Goal: Complete application form: Complete application form

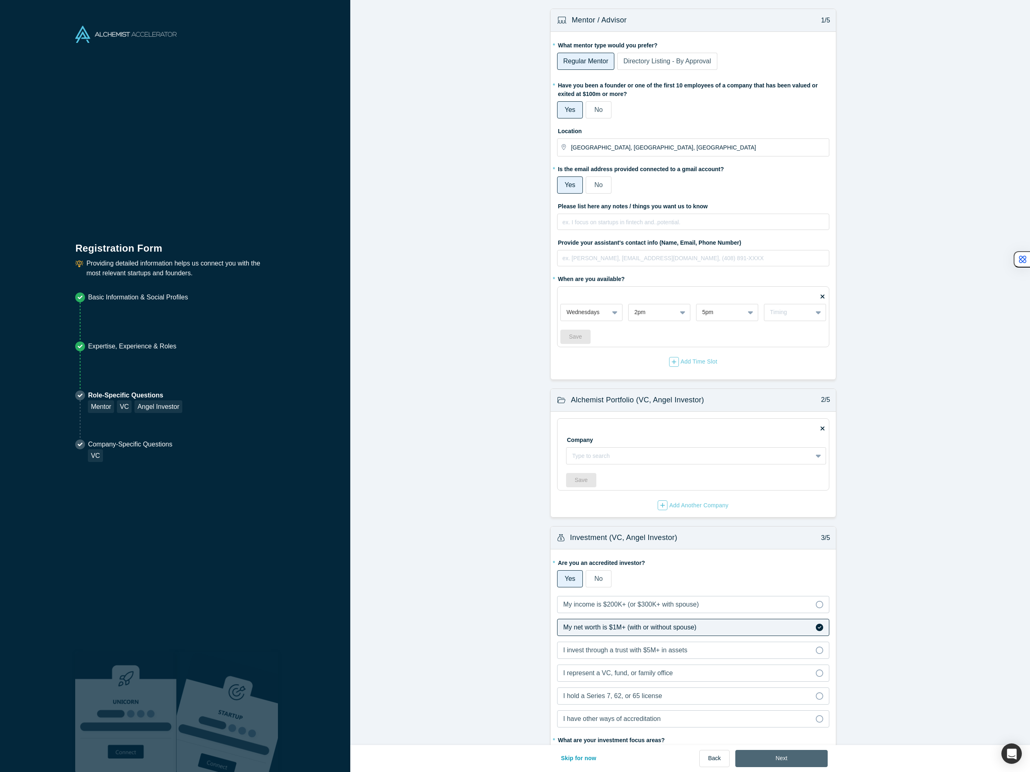
click at [771, 757] on button "Next" at bounding box center [781, 758] width 93 height 17
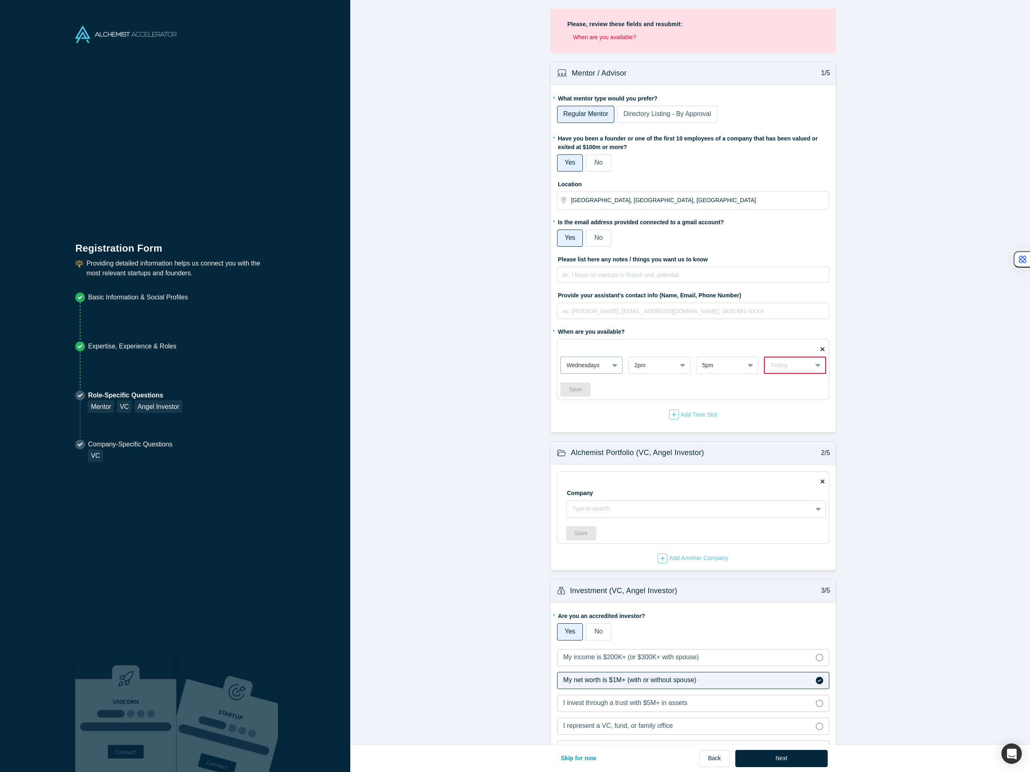
click at [604, 367] on div "Wednesdays" at bounding box center [585, 365] width 48 height 13
click at [601, 380] on div "Mondays" at bounding box center [591, 385] width 62 height 15
click at [820, 351] on icon at bounding box center [822, 349] width 4 height 6
click at [0, 0] on input "checkbox" at bounding box center [0, 0] width 0 height 0
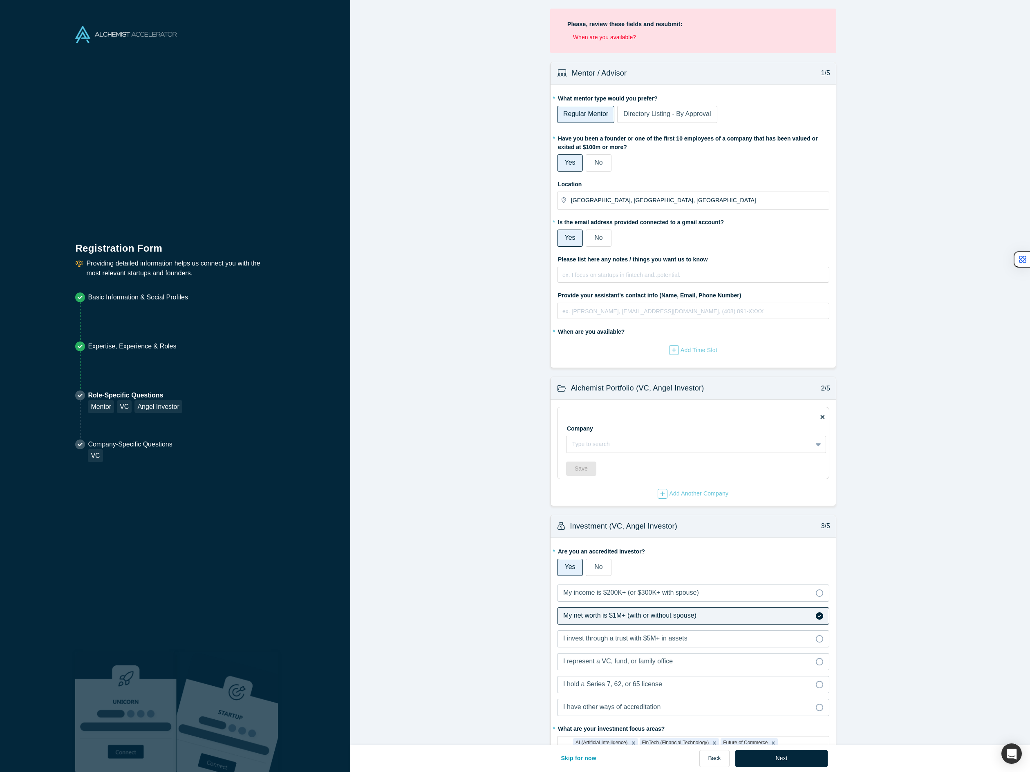
click at [634, 116] on span "Directory Listing - By Approval" at bounding box center [666, 113] width 87 height 7
click at [0, 0] on input "Directory Listing - By Approval" at bounding box center [0, 0] width 0 height 0
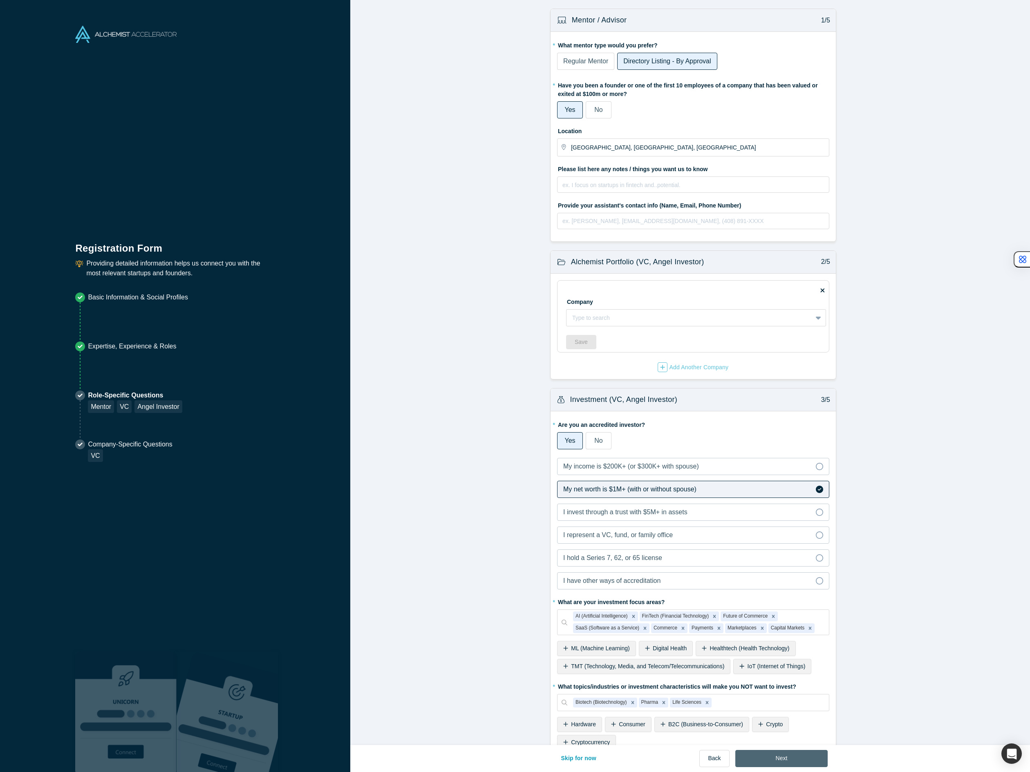
click at [782, 761] on button "Next" at bounding box center [781, 758] width 93 height 17
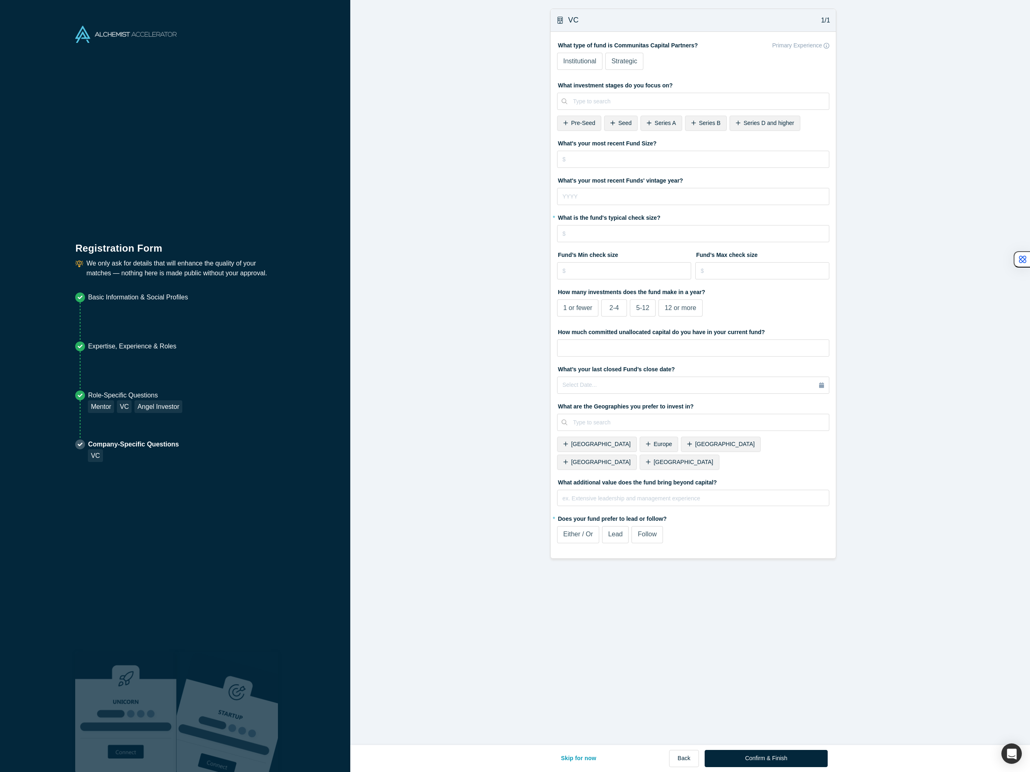
click at [572, 62] on span "Institutional" at bounding box center [579, 61] width 33 height 7
click at [0, 0] on input "Institutional" at bounding box center [0, 0] width 0 height 0
click at [618, 124] on span "Seed" at bounding box center [624, 123] width 13 height 7
click at [631, 125] on span "Series A" at bounding box center [628, 123] width 21 height 7
click at [632, 160] on input "tel" at bounding box center [693, 159] width 272 height 17
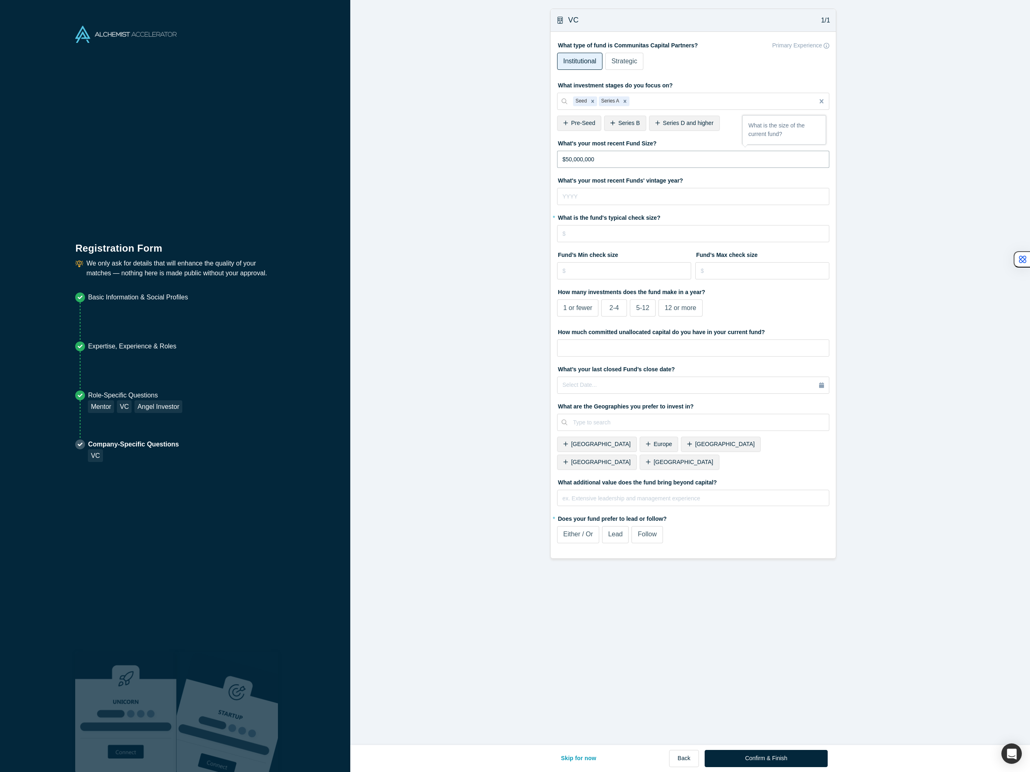
type input "$50,000,000"
type input "2022"
click at [619, 231] on input "tel" at bounding box center [693, 233] width 272 height 17
type input "$1,000,000"
type input "$250,000"
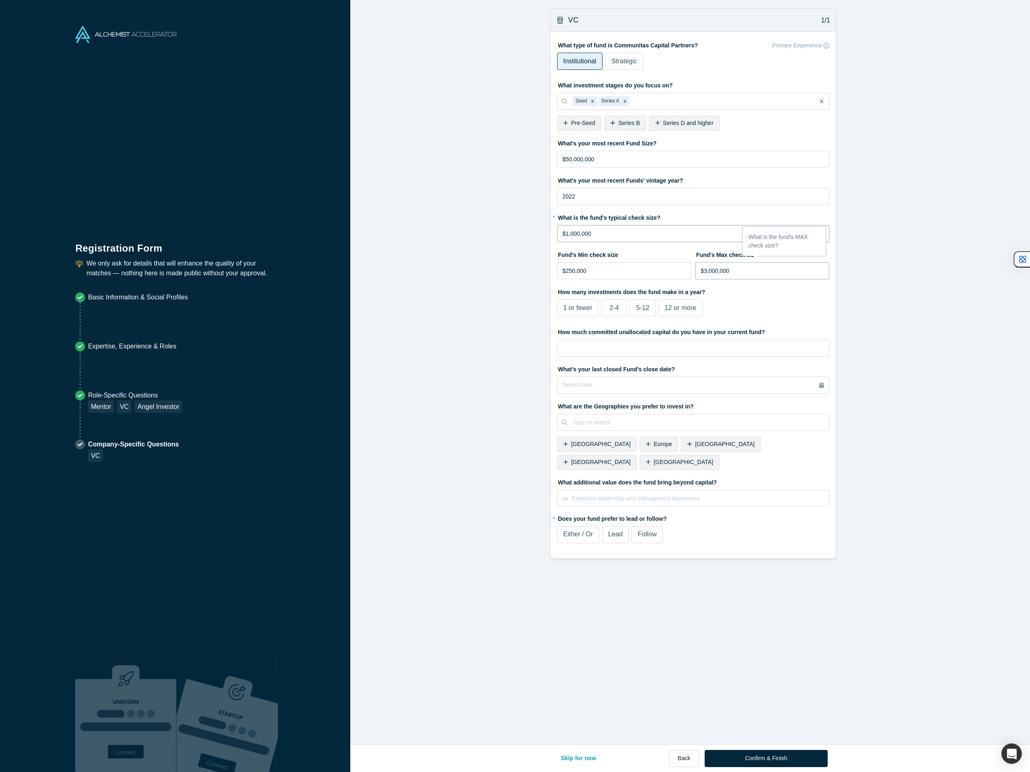
type input "$3,000,000"
click at [609, 306] on span "2-4" at bounding box center [613, 307] width 9 height 7
click at [0, 0] on input "2-4" at bounding box center [0, 0] width 0 height 0
click at [643, 352] on input "tel" at bounding box center [693, 348] width 272 height 17
type input "$20,000,000"
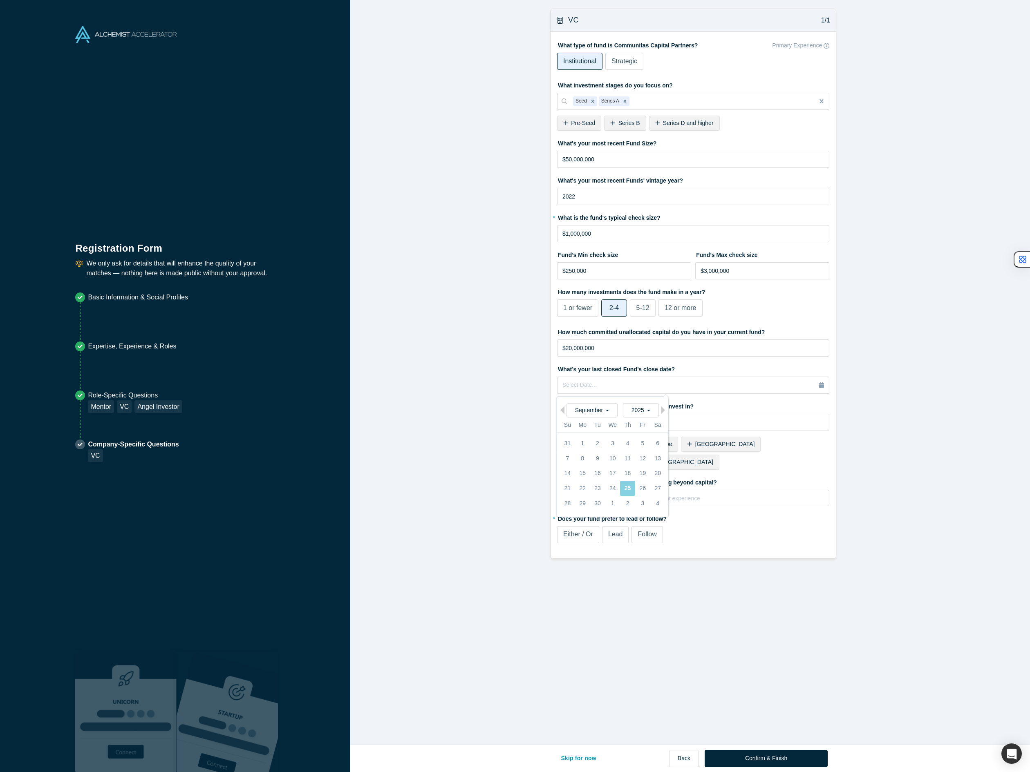
click at [695, 364] on label "What’s your last closed Fund’s close date?" at bounding box center [693, 367] width 272 height 11
drag, startPoint x: 652, startPoint y: 347, endPoint x: 526, endPoint y: 339, distance: 126.1
click at [526, 339] on form "VC 1/1 What type of fund is Communitas Capital Partners? Primary Experience Ins…" at bounding box center [693, 284] width 686 height 550
click at [532, 352] on form "VC 1/1 What type of fund is Communitas Capital Partners? Primary Experience Ins…" at bounding box center [693, 284] width 686 height 550
click at [695, 444] on span "[GEOGRAPHIC_DATA]" at bounding box center [725, 444] width 60 height 7
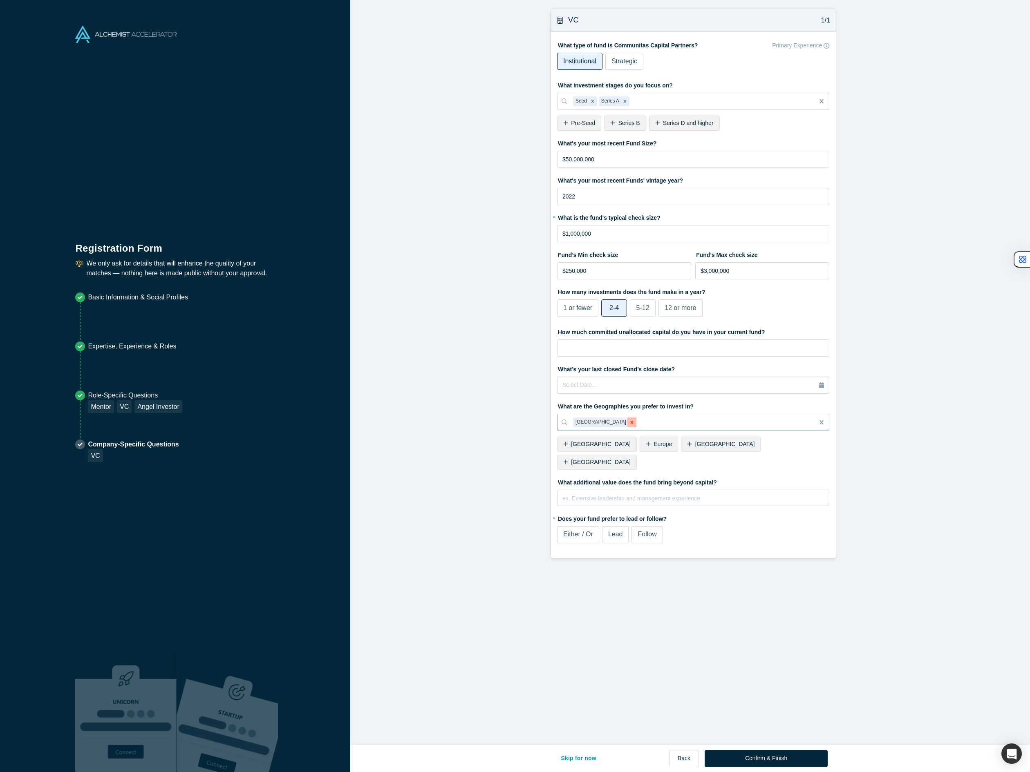
click at [630, 422] on icon "Remove United Kingdom" at bounding box center [631, 422] width 3 height 3
click at [713, 459] on span "[GEOGRAPHIC_DATA]" at bounding box center [683, 462] width 60 height 7
click at [630, 459] on span "[GEOGRAPHIC_DATA]" at bounding box center [601, 462] width 60 height 7
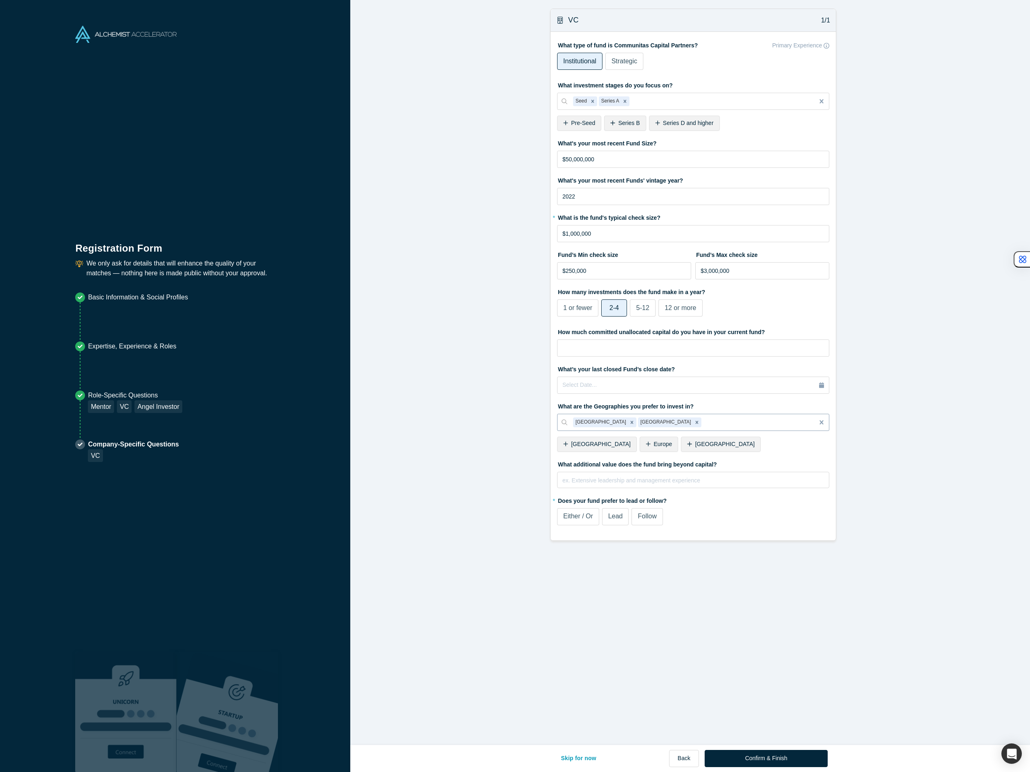
click at [653, 444] on span "Europe" at bounding box center [662, 444] width 18 height 7
click at [639, 437] on div "[GEOGRAPHIC_DATA]" at bounding box center [679, 444] width 80 height 15
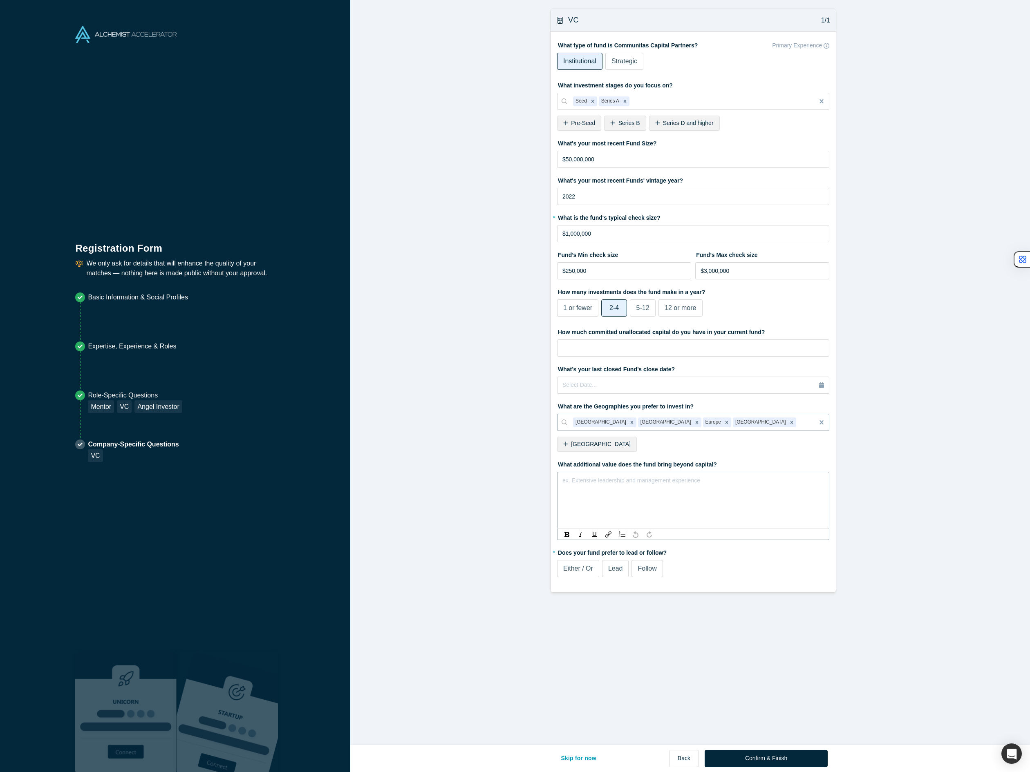
click at [619, 483] on div "rdw-editor" at bounding box center [693, 479] width 261 height 9
click at [668, 477] on span "Founding partners are the former CEOs of Instinet (first electronic trading mar…" at bounding box center [686, 483] width 246 height 15
click at [579, 575] on div "Mentor / Advisor 1/5 * What mentor type would you prefer? Regular Mentor Direct…" at bounding box center [693, 375] width 686 height 751
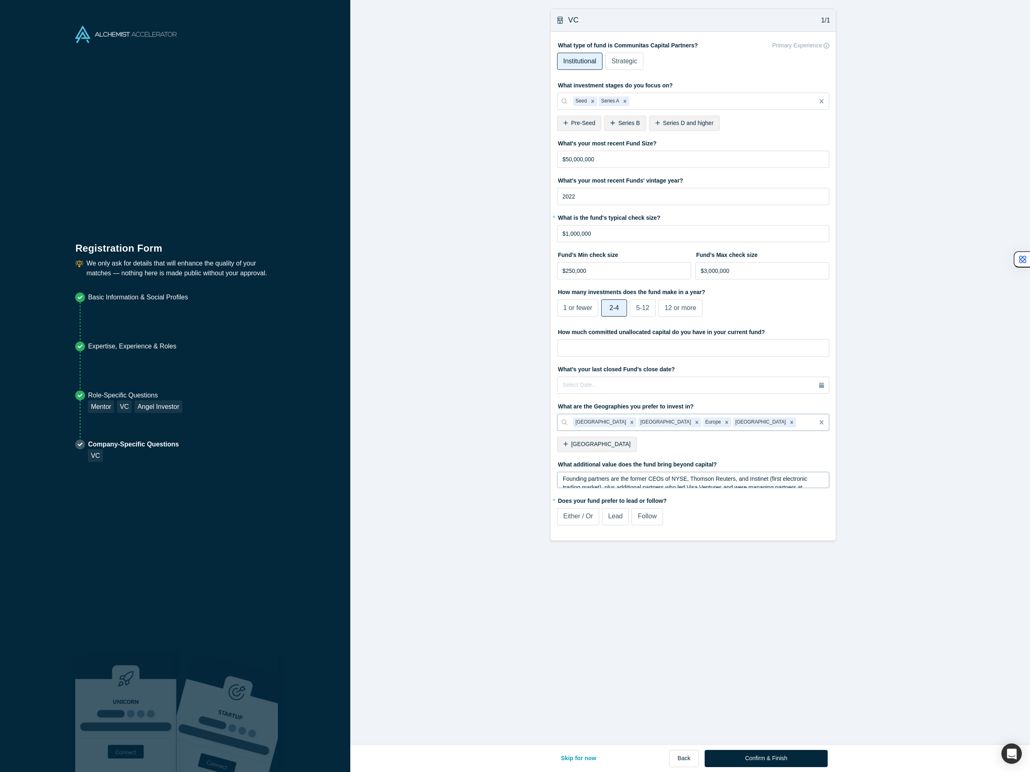
click at [575, 521] on div "Either / Or" at bounding box center [578, 517] width 30 height 10
click at [0, 0] on input "Either / Or" at bounding box center [0, 0] width 0 height 0
click at [587, 125] on span "Pre-Seed" at bounding box center [583, 123] width 24 height 7
click at [584, 121] on span "Series B" at bounding box center [582, 123] width 22 height 7
click at [788, 760] on button "Confirm & Finish" at bounding box center [765, 758] width 123 height 17
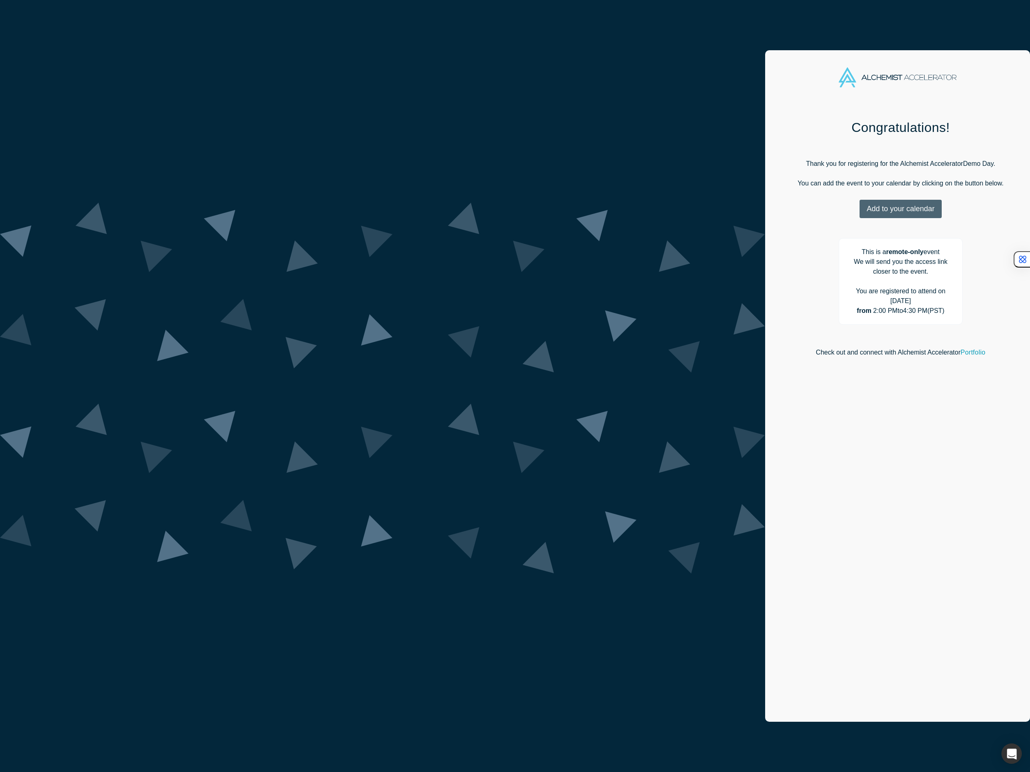
click at [859, 210] on button "Add to your calendar" at bounding box center [900, 209] width 82 height 18
click at [878, 249] on link "Google" at bounding box center [897, 249] width 39 height 7
